Goal: Task Accomplishment & Management: Complete application form

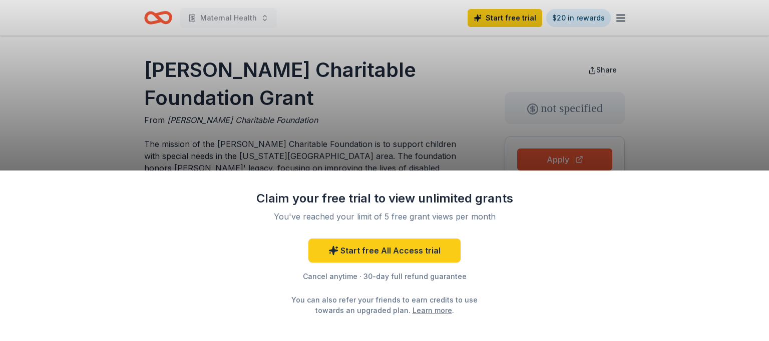
click at [490, 123] on div "Claim your free trial to view unlimited grants You've reached your limit of 5 f…" at bounding box center [384, 170] width 769 height 341
click at [442, 121] on div "Claim your free trial to view unlimited grants You've reached your limit of 5 f…" at bounding box center [384, 170] width 769 height 341
click at [498, 105] on div "Claim your free trial to view unlimited grants You've reached your limit of 5 f…" at bounding box center [384, 170] width 769 height 341
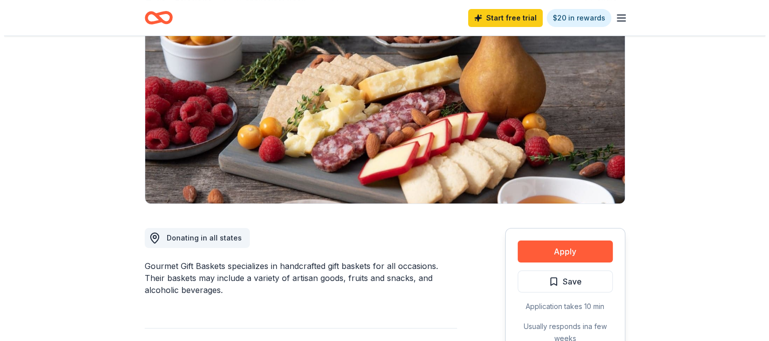
scroll to position [250, 0]
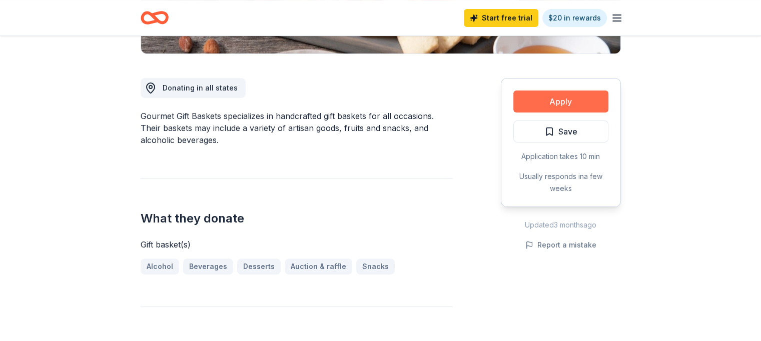
click at [550, 105] on button "Apply" at bounding box center [560, 102] width 95 height 22
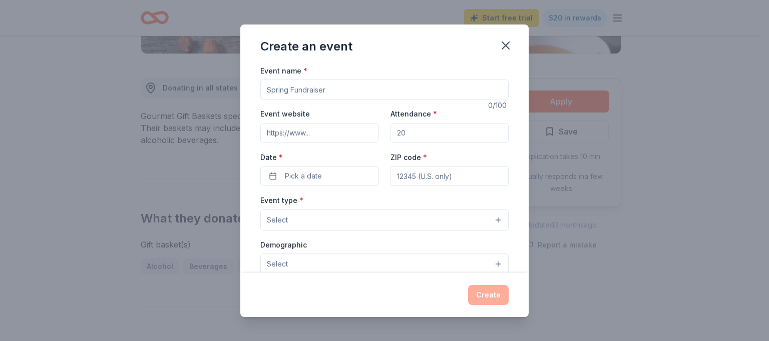
click at [333, 135] on input "Event website" at bounding box center [319, 133] width 118 height 20
click at [408, 133] on input "Attendance *" at bounding box center [449, 133] width 118 height 20
type input "250"
click at [340, 178] on button "Pick a date" at bounding box center [319, 176] width 118 height 20
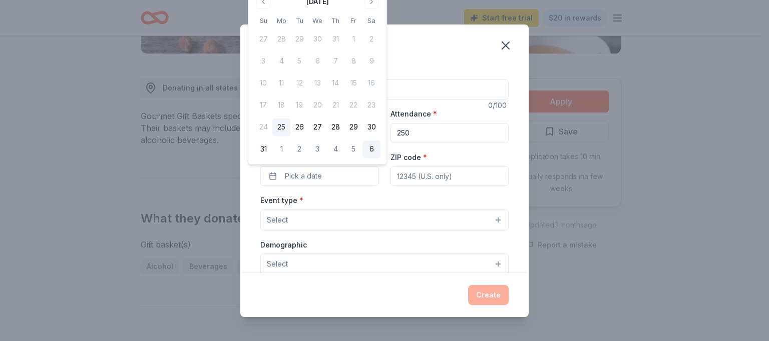
click at [370, 149] on button "6" at bounding box center [371, 150] width 18 height 18
click at [408, 176] on input "ZIP code *" at bounding box center [449, 176] width 118 height 20
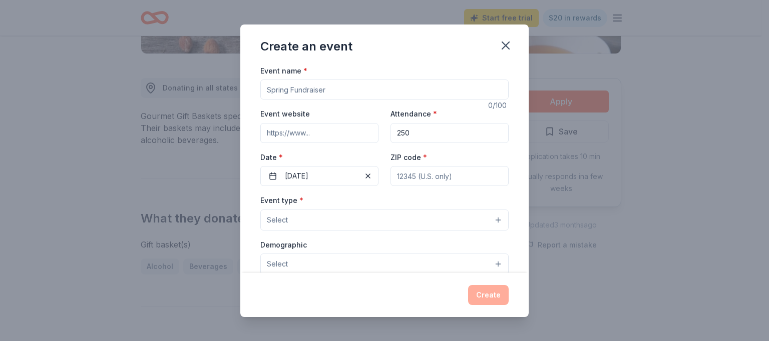
type input "20155"
type input "[STREET_ADDRESS]"
click at [489, 223] on button "Select" at bounding box center [384, 220] width 248 height 21
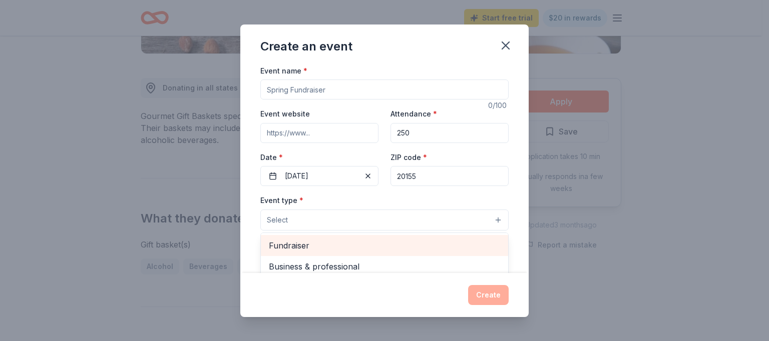
click at [328, 247] on span "Fundraiser" at bounding box center [384, 245] width 231 height 13
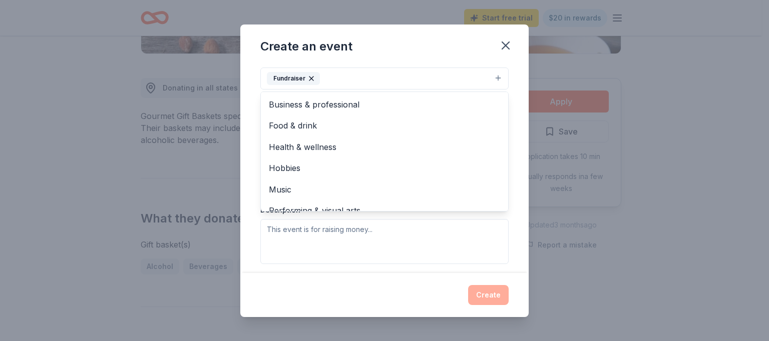
scroll to position [143, 0]
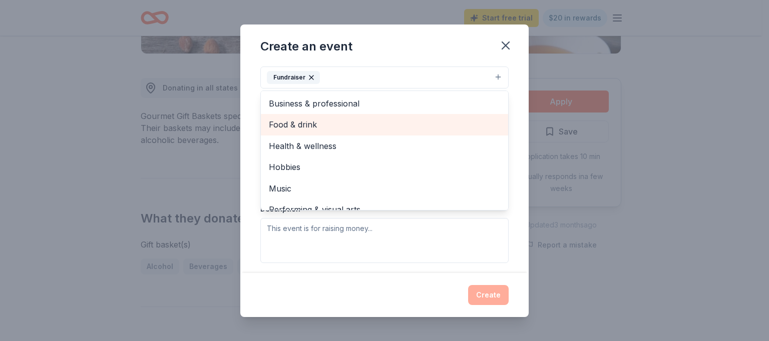
click at [276, 127] on span "Food & drink" at bounding box center [384, 124] width 231 height 13
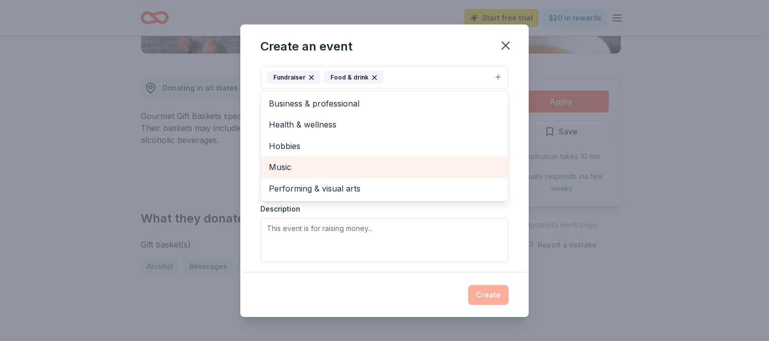
click at [287, 164] on span "Music" at bounding box center [384, 167] width 231 height 13
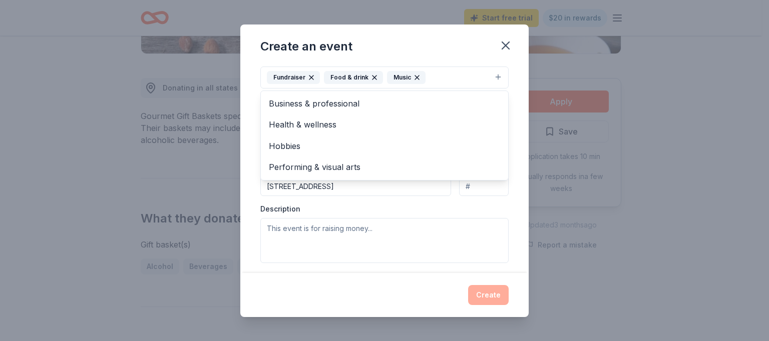
click at [582, 63] on div "Create an event Event name * 0 /100 Event website Attendance * 250 Date * [DATE…" at bounding box center [384, 170] width 769 height 341
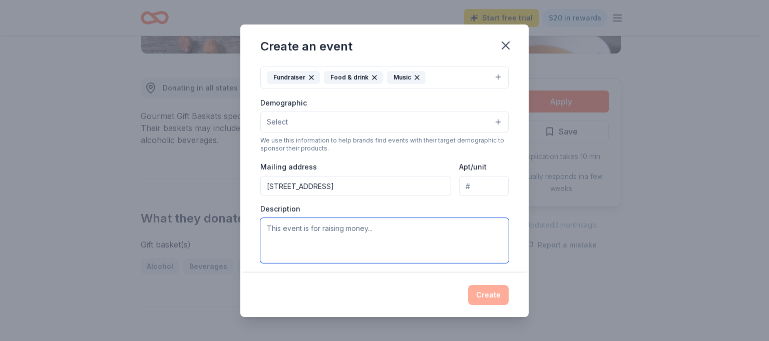
click at [267, 228] on textarea at bounding box center [384, 240] width 248 height 45
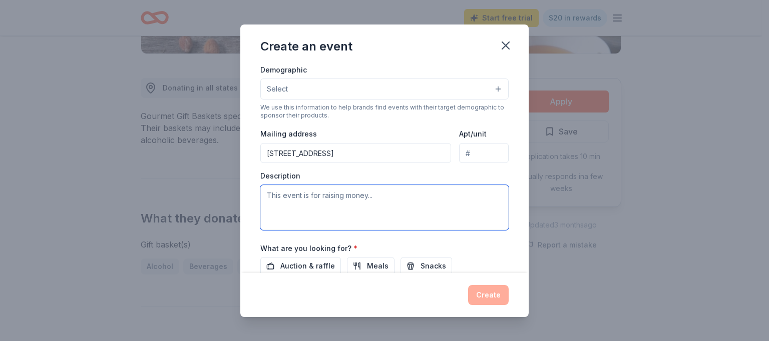
scroll to position [193, 0]
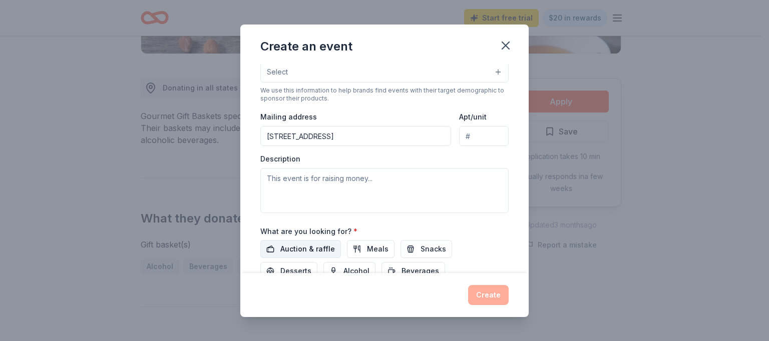
click at [302, 251] on span "Auction & raffle" at bounding box center [307, 249] width 55 height 12
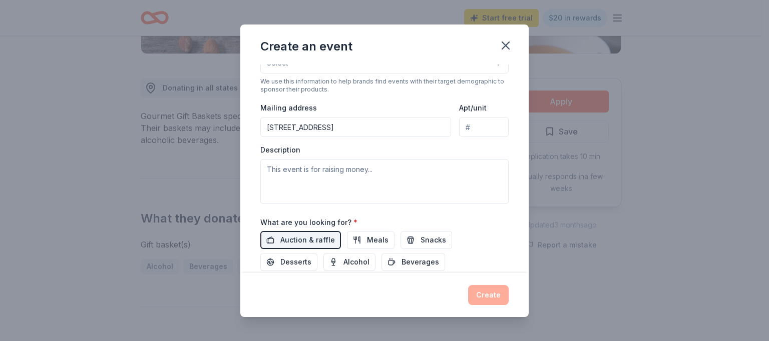
scroll to position [192, 0]
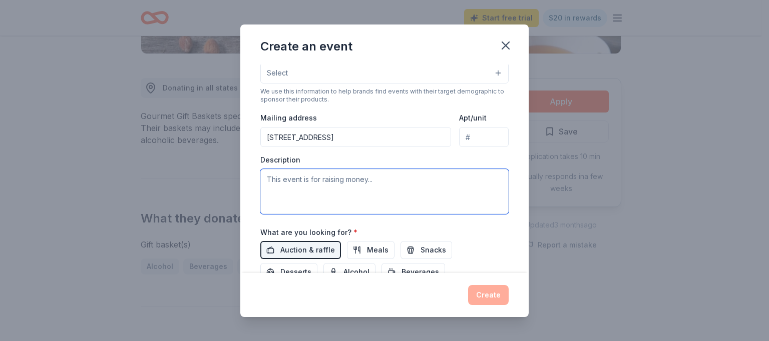
click at [268, 179] on textarea at bounding box center [384, 191] width 248 height 45
paste textarea "evening of hope, compassion, and community as we celebrate at [US_STATE] Women …"
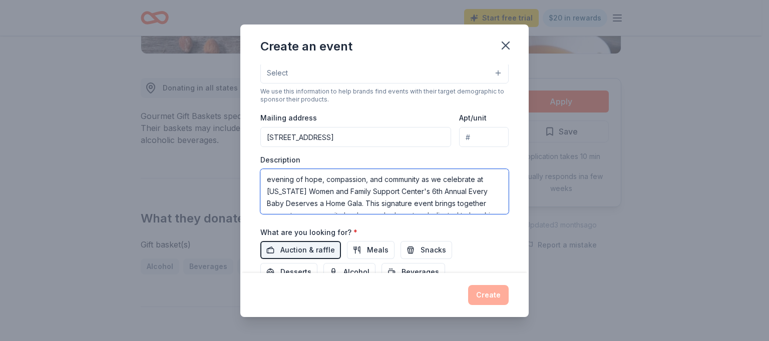
scroll to position [30, 0]
click at [267, 173] on textarea "evening of hope, compassion, and community as we celebrate at [US_STATE] Women …" at bounding box center [384, 191] width 248 height 45
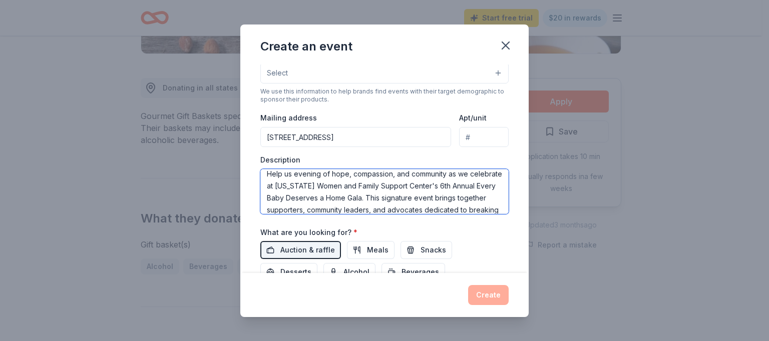
scroll to position [0, 0]
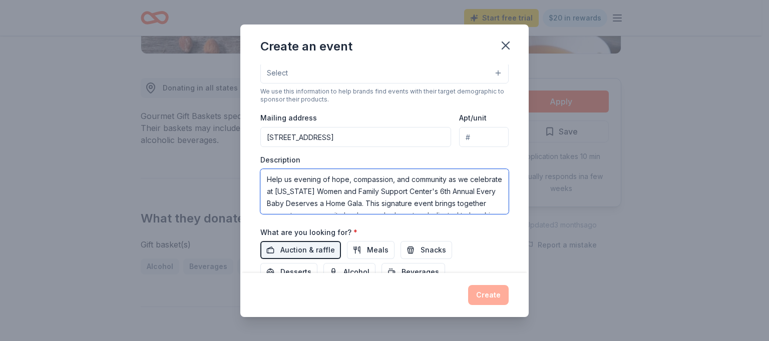
drag, startPoint x: 307, startPoint y: 187, endPoint x: 259, endPoint y: 176, distance: 49.3
click at [259, 176] on div "Event name * 0 /100 Event website Attendance * 250 Date * [DATE] ZIP code * 201…" at bounding box center [384, 169] width 288 height 209
type textarea "[US_STATE] Women and Family Support Center's 6th Annual Every Baby Deserves a H…"
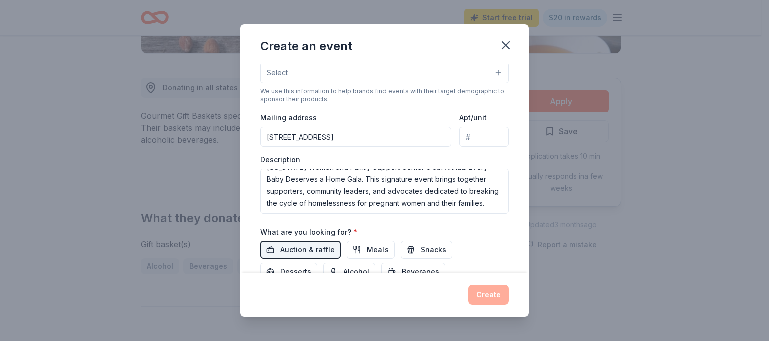
click at [480, 241] on div "Auction & raffle Meals Snacks Desserts Alcohol Beverages" at bounding box center [384, 261] width 248 height 40
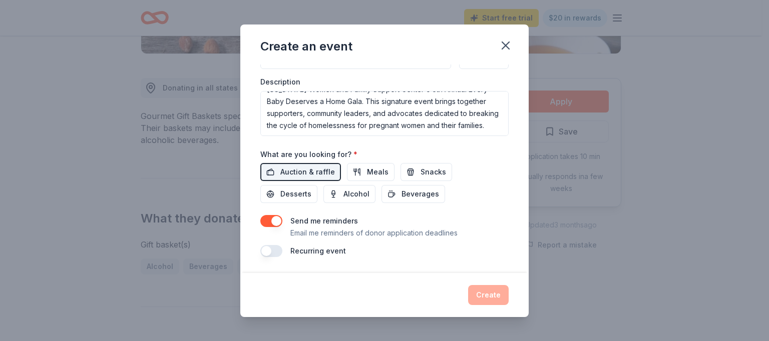
scroll to position [121, 0]
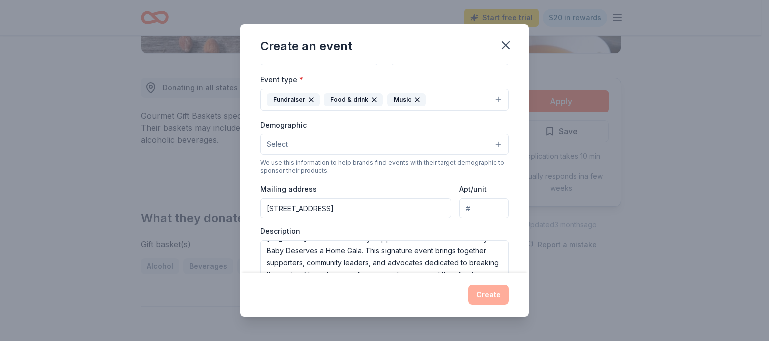
click at [490, 143] on button "Select" at bounding box center [384, 144] width 248 height 21
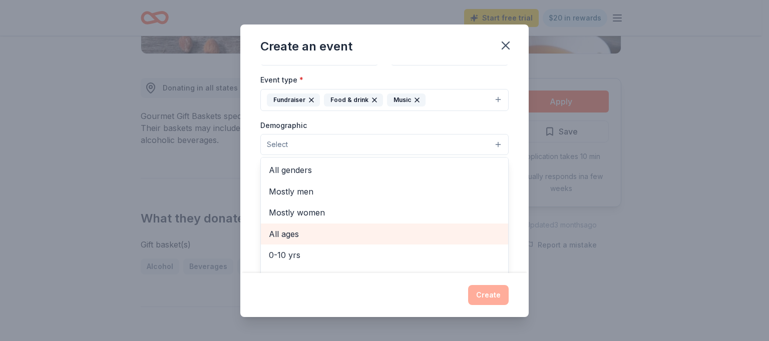
click at [282, 233] on span "All ages" at bounding box center [384, 234] width 231 height 13
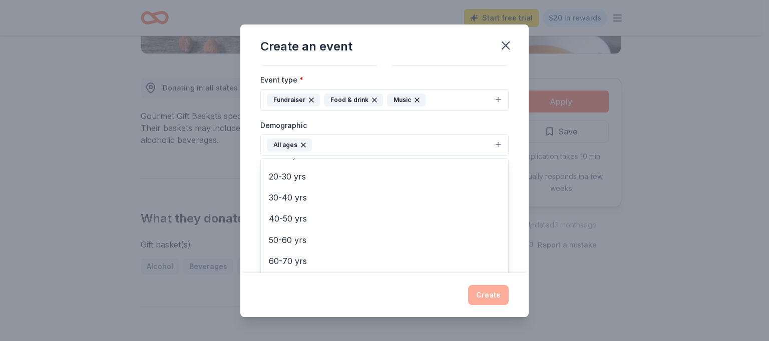
scroll to position [139, 0]
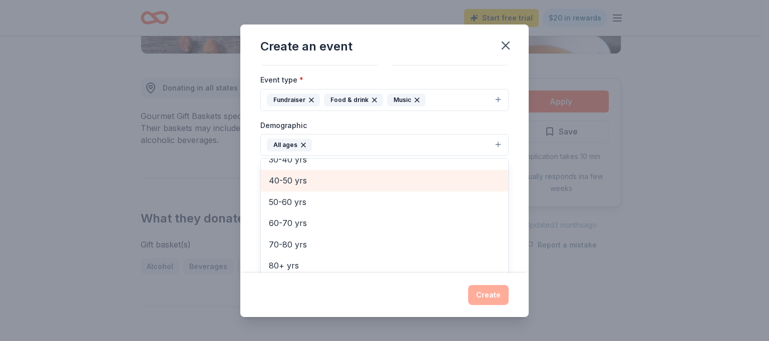
click at [394, 188] on div "40-50 yrs" at bounding box center [384, 180] width 247 height 21
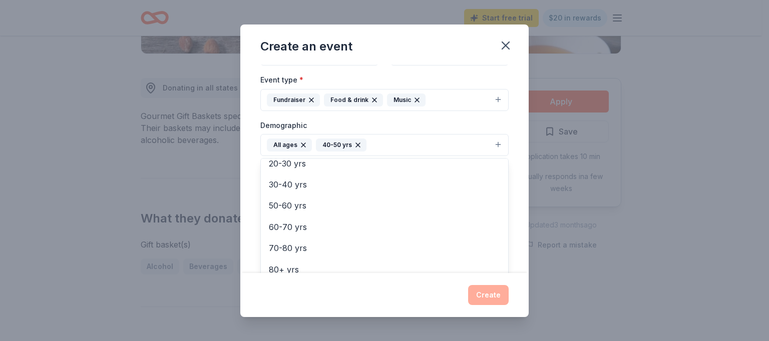
scroll to position [118, 0]
click at [511, 120] on div "Event name * 0 /100 Event website Attendance * 250 Date * [DATE] ZIP code * 201…" at bounding box center [384, 169] width 288 height 209
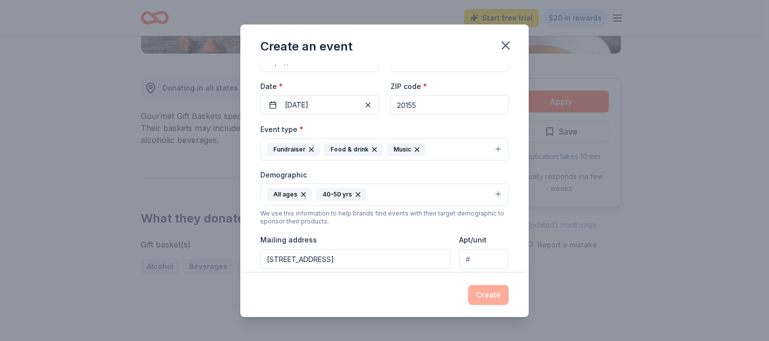
scroll to position [0, 0]
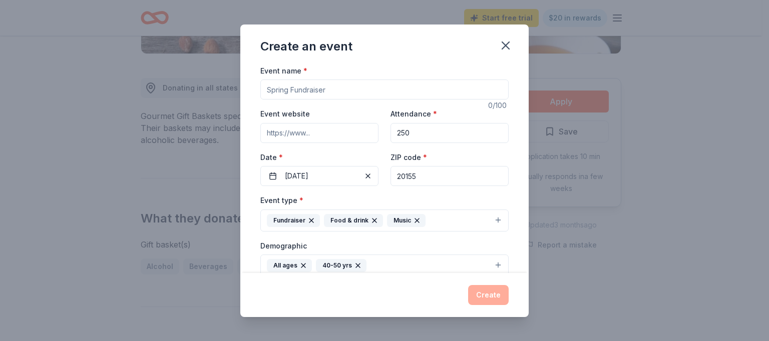
click at [272, 90] on input "Event name *" at bounding box center [384, 90] width 248 height 20
type input "Every Baby Deserve a Home Gala"
click at [510, 141] on div "Event name * Every Baby Deserve a Home Gala 30 /100 Event website Attendance * …" at bounding box center [384, 169] width 288 height 209
click at [316, 135] on input "Event website" at bounding box center [319, 133] width 118 height 20
type input "[DOMAIN_NAME]"
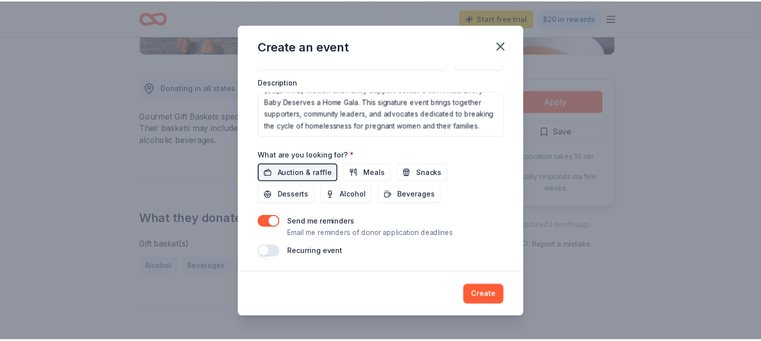
scroll to position [271, 0]
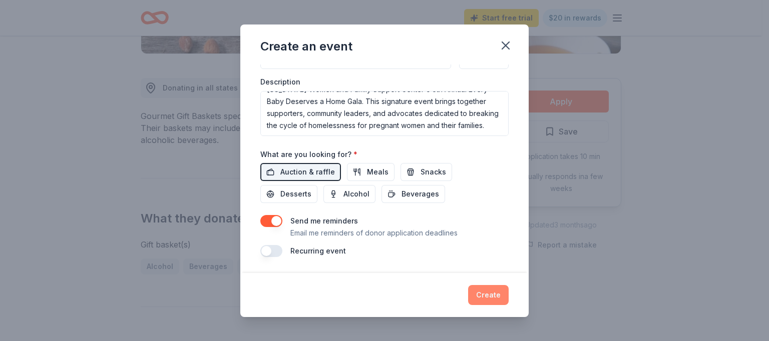
click at [477, 297] on button "Create" at bounding box center [488, 295] width 41 height 20
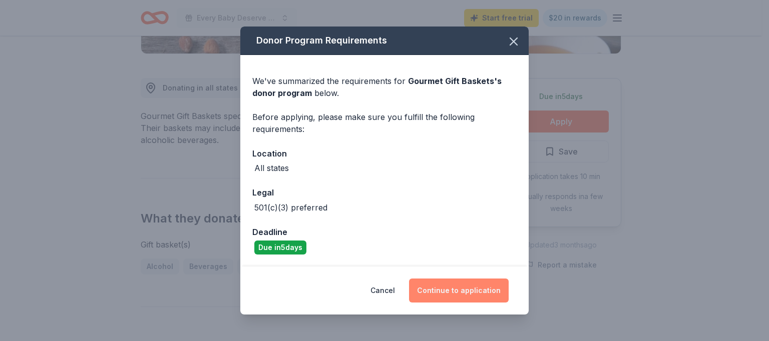
click at [468, 295] on button "Continue to application" at bounding box center [459, 291] width 100 height 24
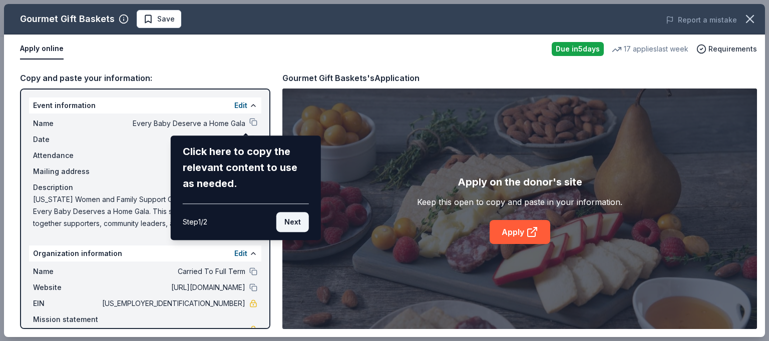
click at [288, 223] on button "Next" at bounding box center [292, 222] width 33 height 20
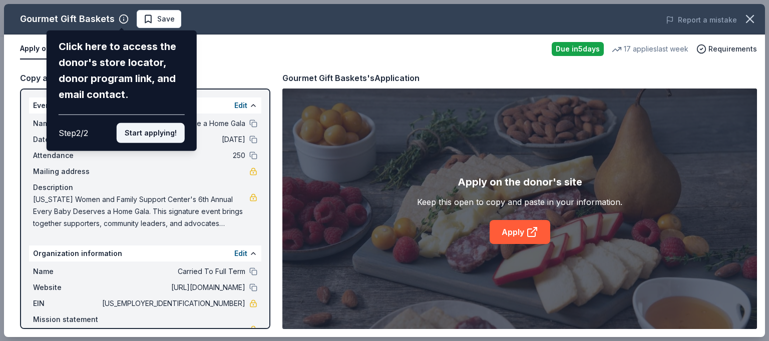
click at [161, 132] on button "Start applying!" at bounding box center [151, 133] width 68 height 20
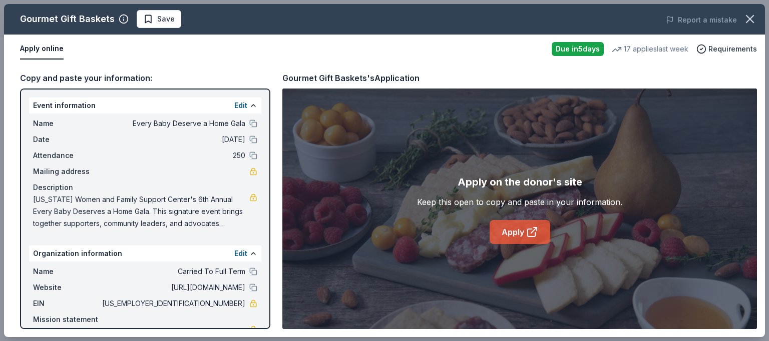
click at [527, 233] on icon at bounding box center [531, 233] width 8 height 8
